Goal: Task Accomplishment & Management: Use online tool/utility

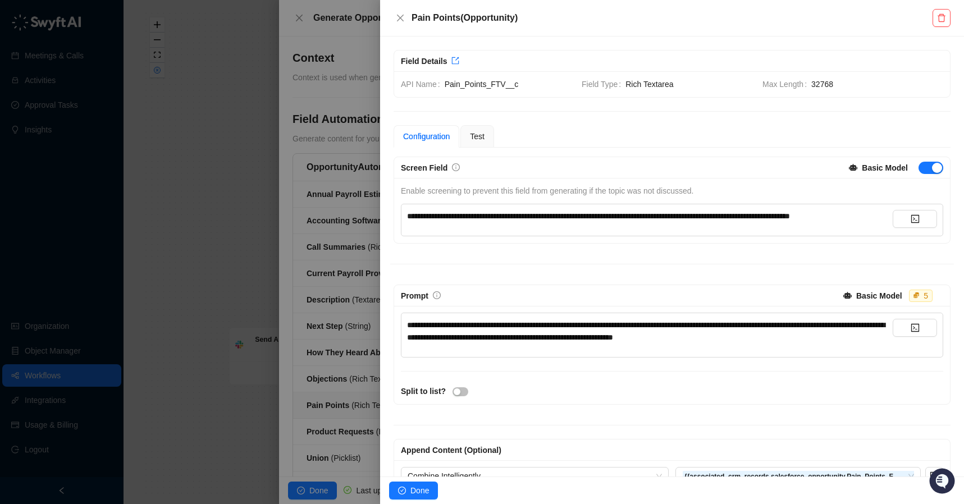
scroll to position [42, 0]
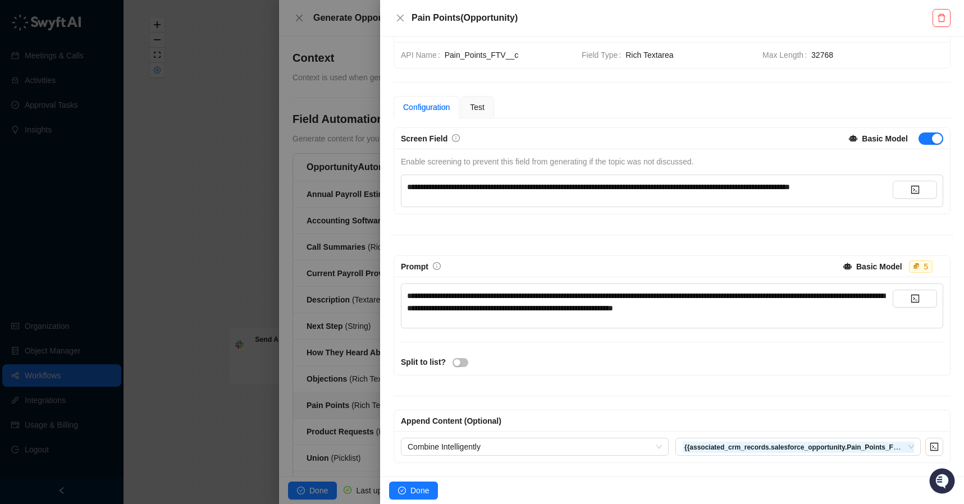
click at [337, 37] on div at bounding box center [482, 252] width 964 height 504
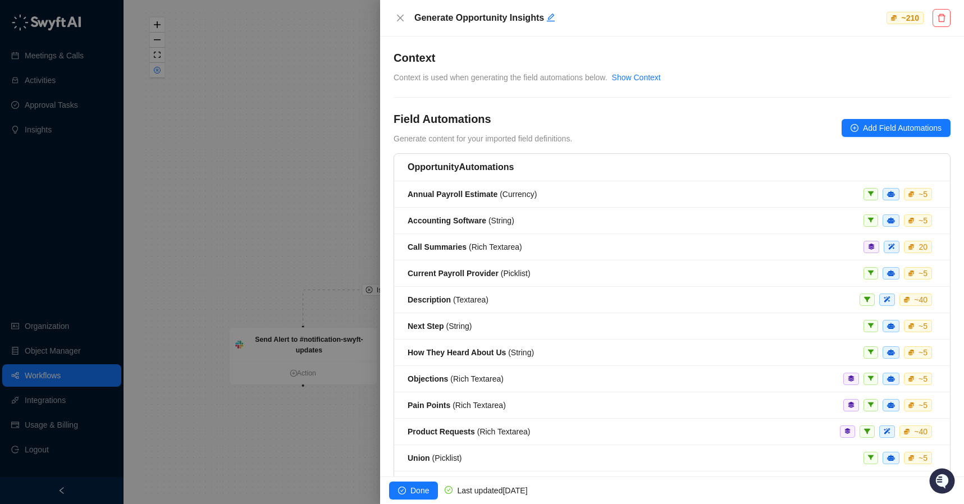
click at [42, 338] on div at bounding box center [482, 252] width 964 height 504
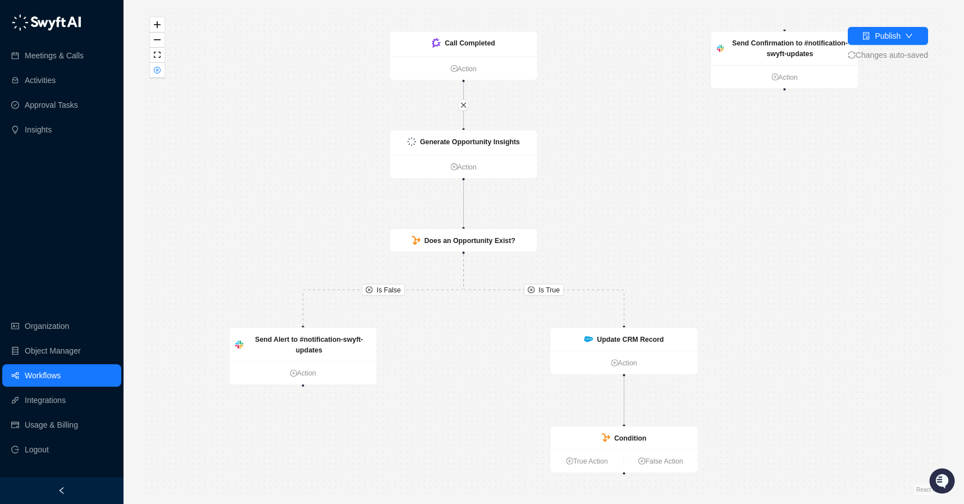
click at [44, 376] on link "Workflows" at bounding box center [43, 376] width 36 height 22
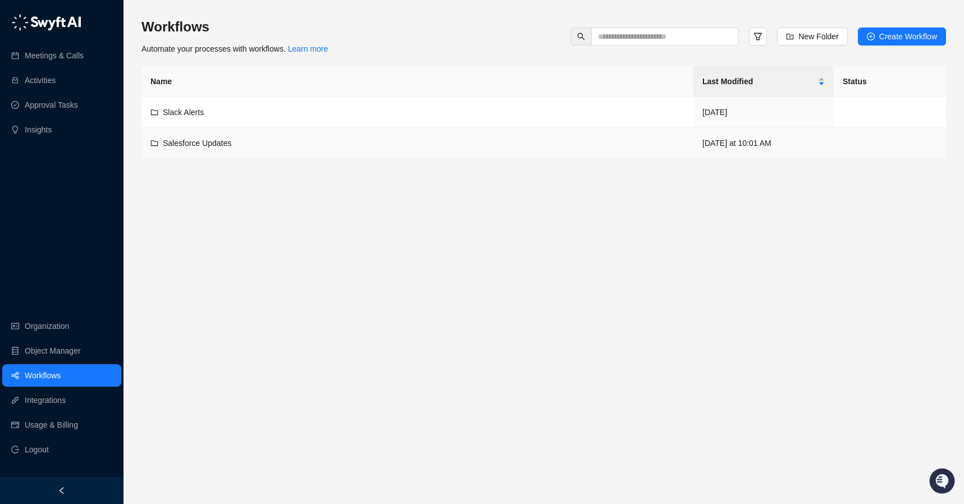
click at [314, 144] on div "Salesforce Updates" at bounding box center [418, 143] width 534 height 12
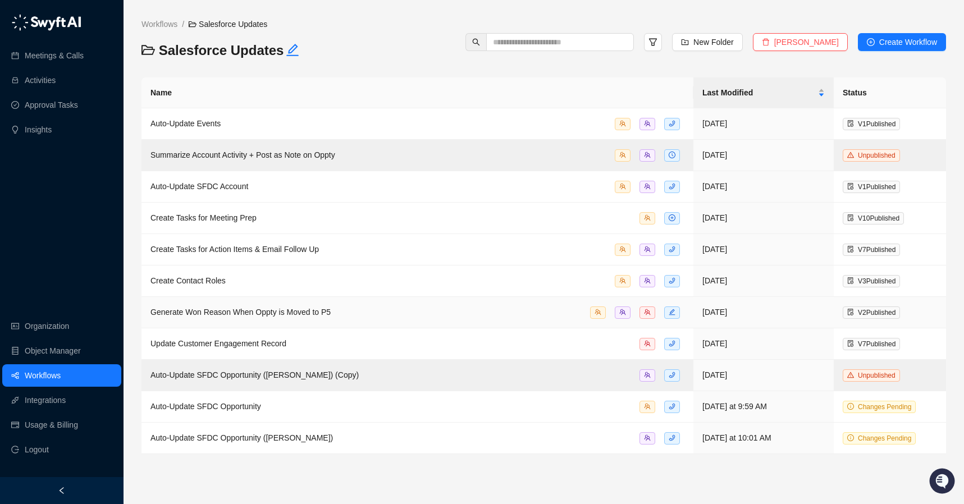
click at [308, 318] on div "Generate Won Reason When Oppty is Moved to P5" at bounding box center [241, 312] width 180 height 12
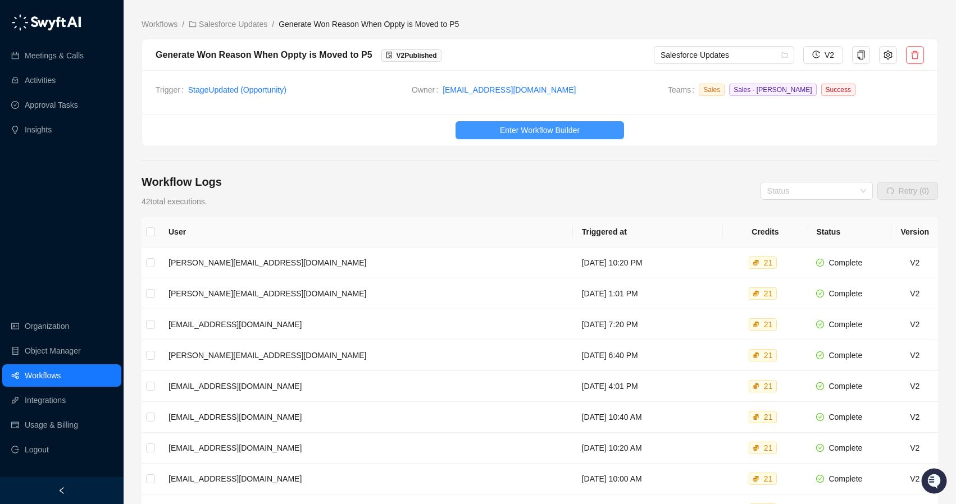
click at [515, 129] on span "Enter Workflow Builder" at bounding box center [540, 130] width 80 height 12
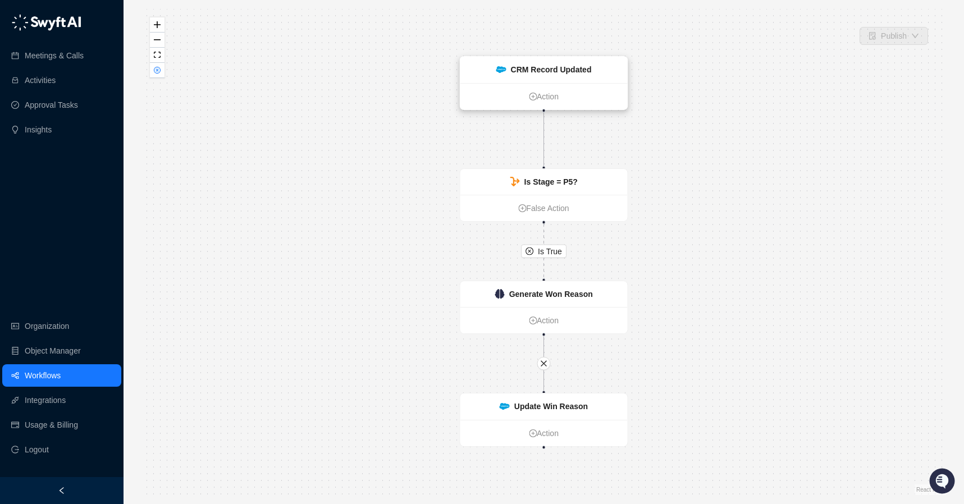
click at [550, 69] on strong "CRM Record Updated" at bounding box center [551, 69] width 81 height 9
